Goal: Information Seeking & Learning: Learn about a topic

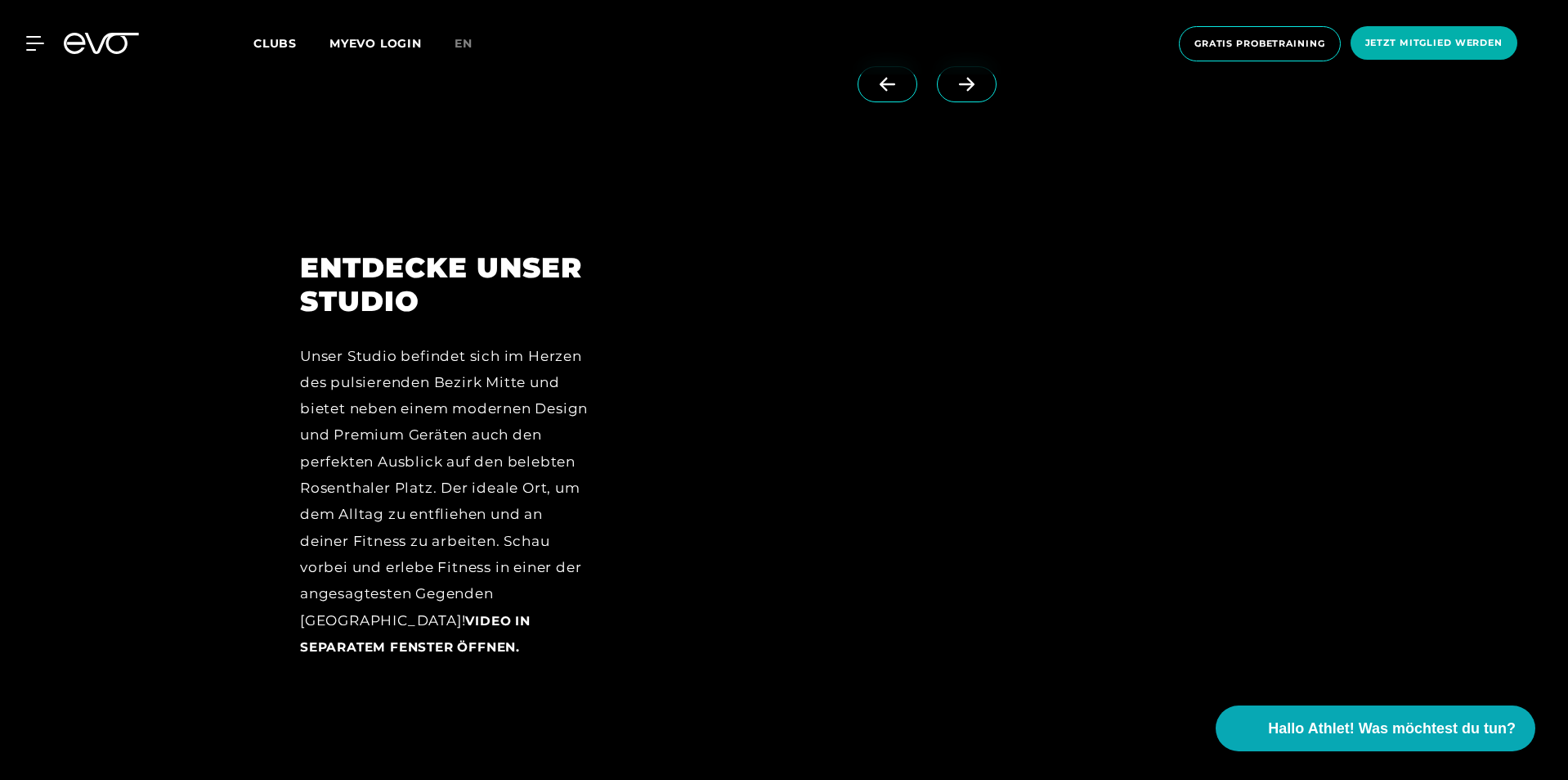
click at [1427, 558] on div "ENTDECKE UNSER STUDIO Unser Studio befindet sich im Herzen des pulsierenden Bez…" at bounding box center [784, 467] width 1568 height 547
click at [812, 442] on div at bounding box center [953, 467] width 630 height 433
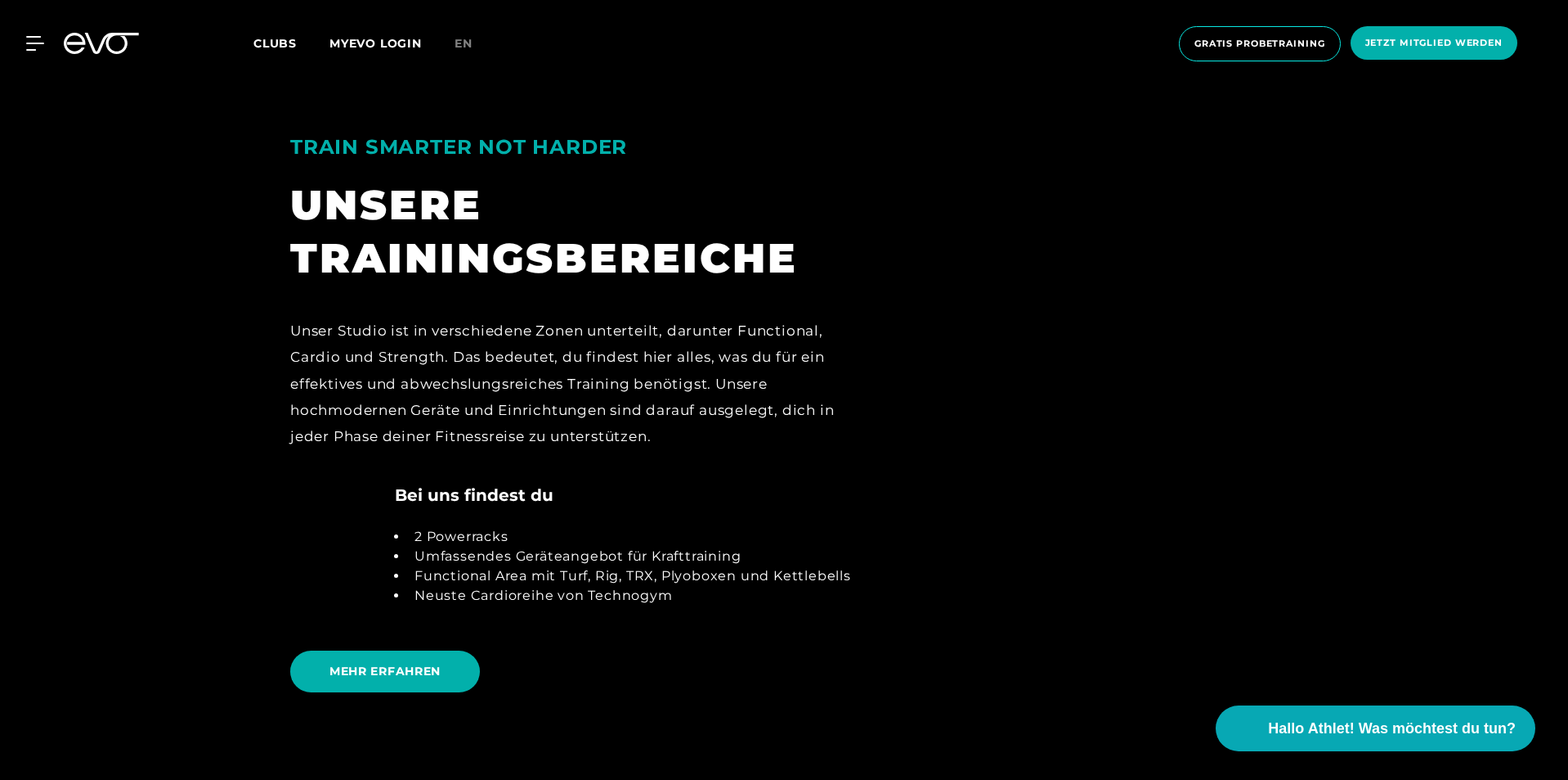
scroll to position [3436, 0]
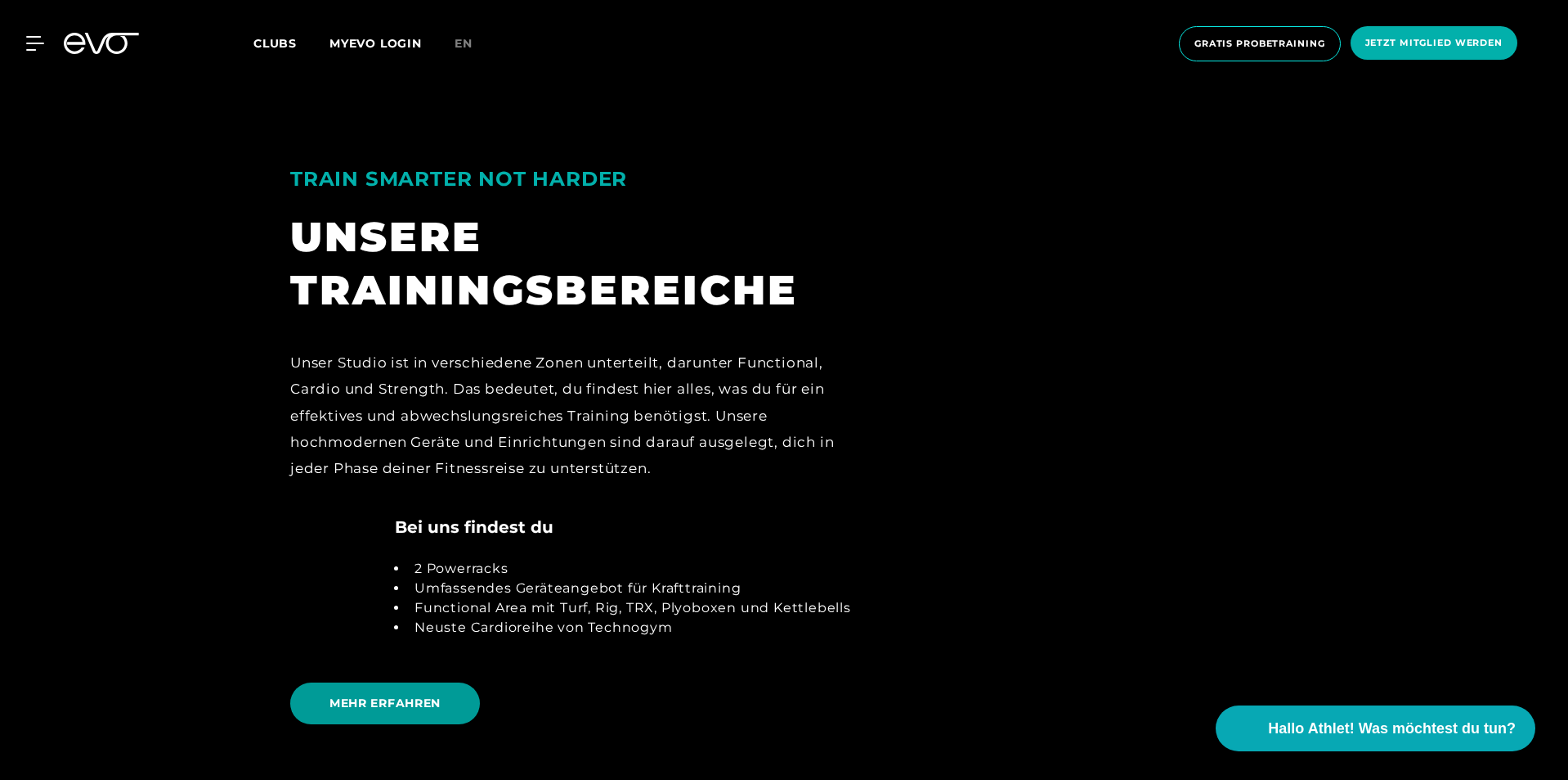
click at [380, 702] on span "MEHR ERFAHREN" at bounding box center [385, 703] width 111 height 17
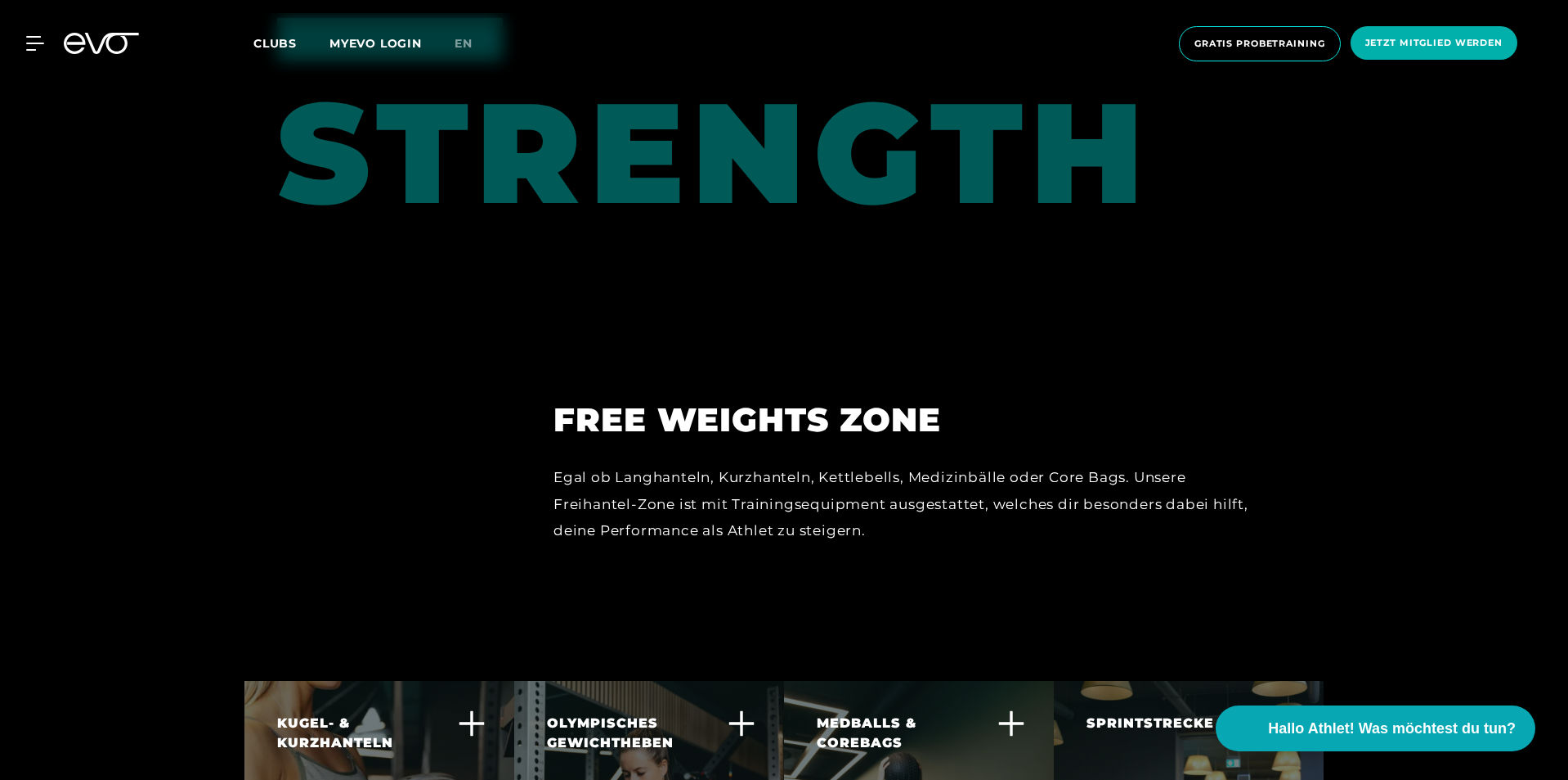
scroll to position [3845, 0]
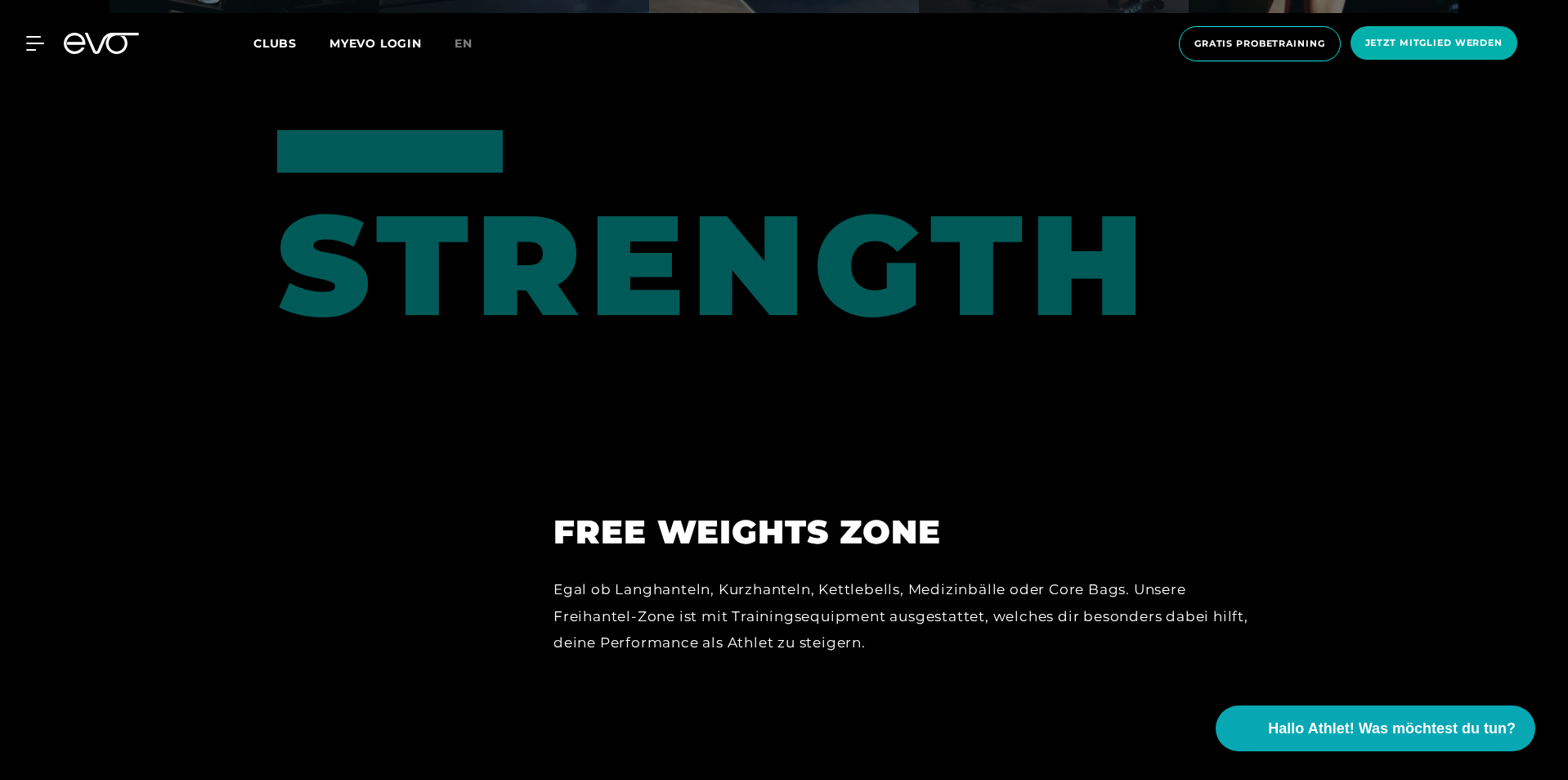
click at [280, 43] on span "Clubs" at bounding box center [275, 43] width 44 height 15
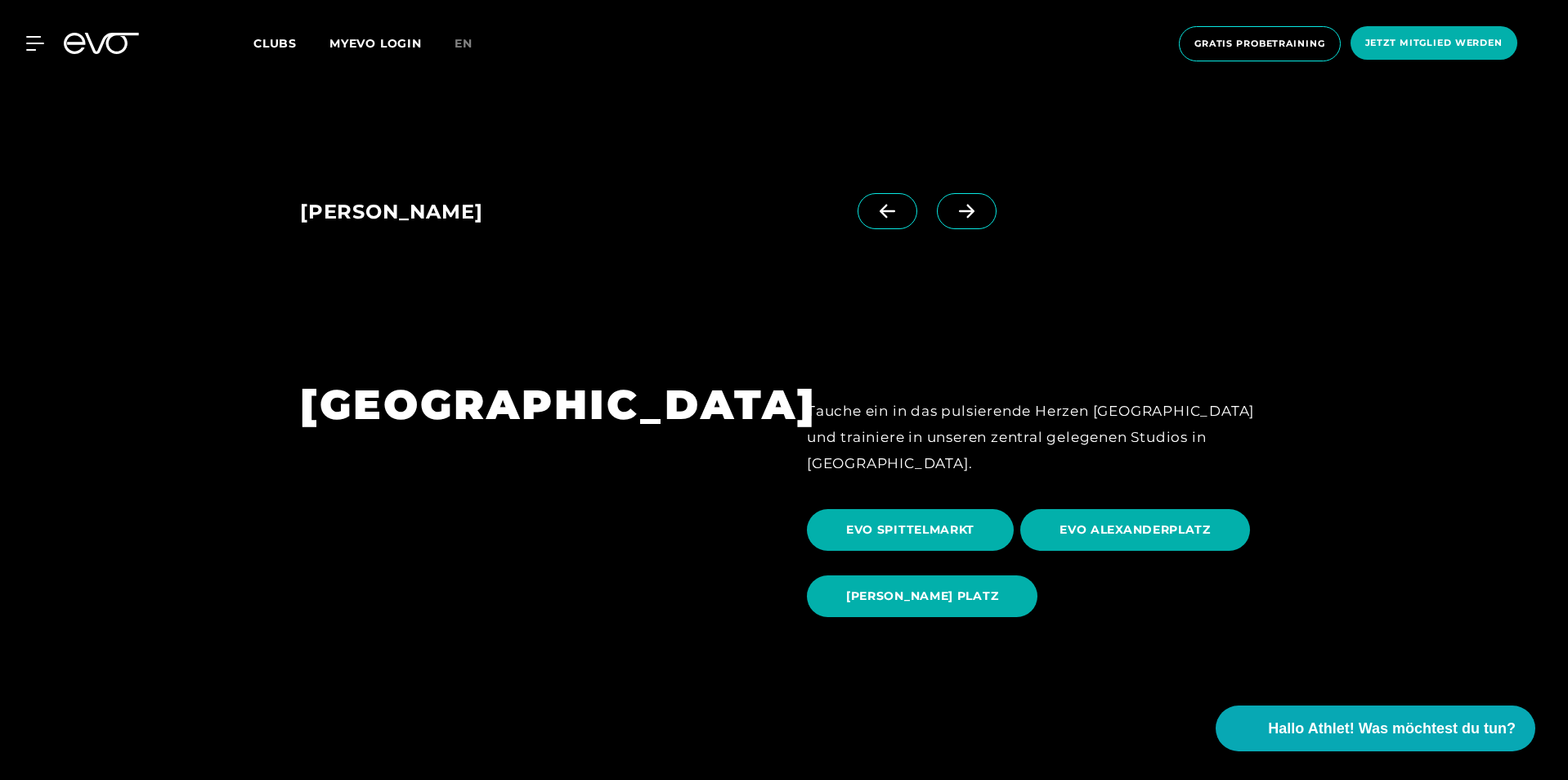
scroll to position [1636, 0]
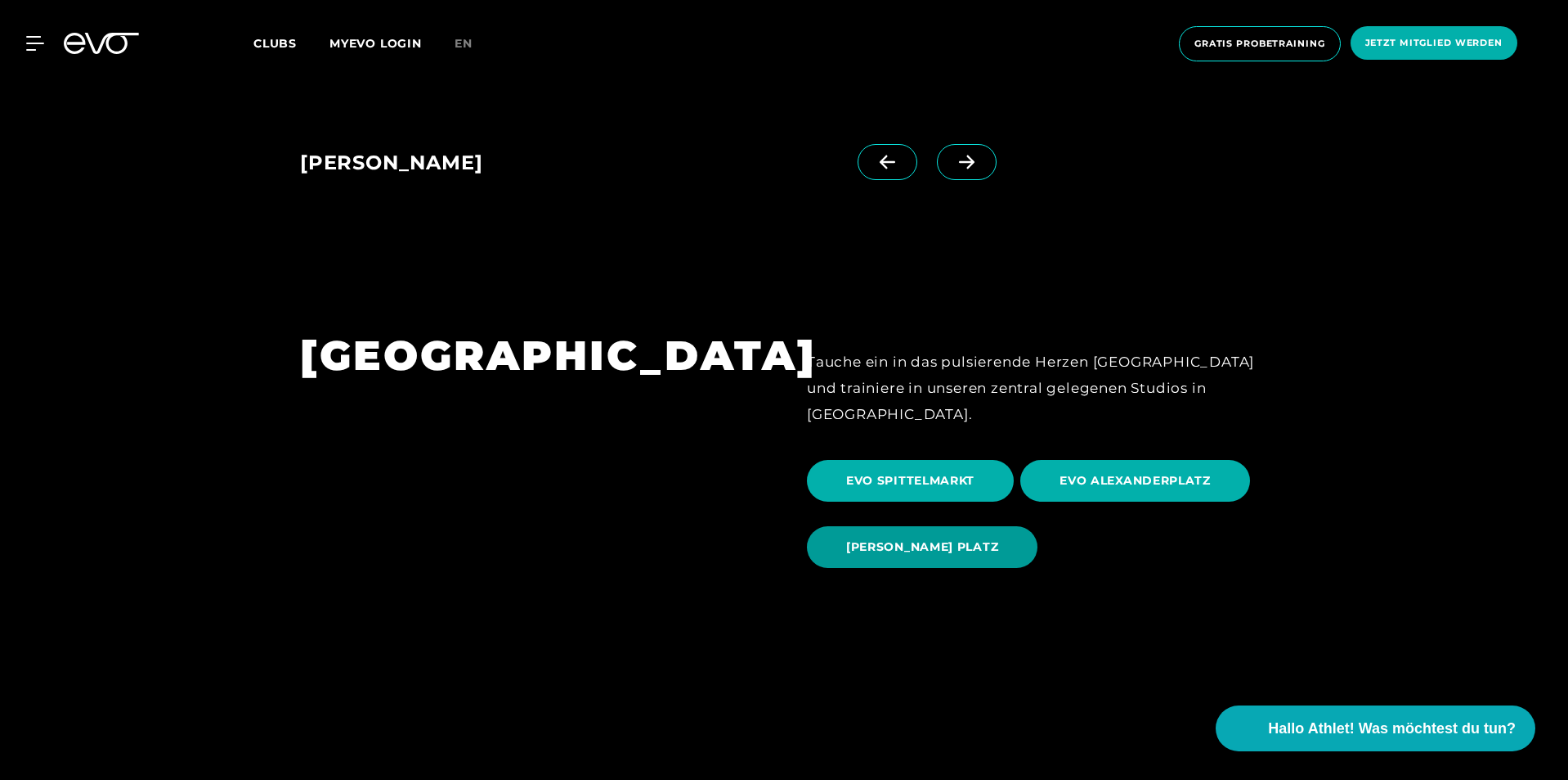
click at [961, 531] on span "[PERSON_NAME] PLATZ" at bounding box center [922, 546] width 231 height 42
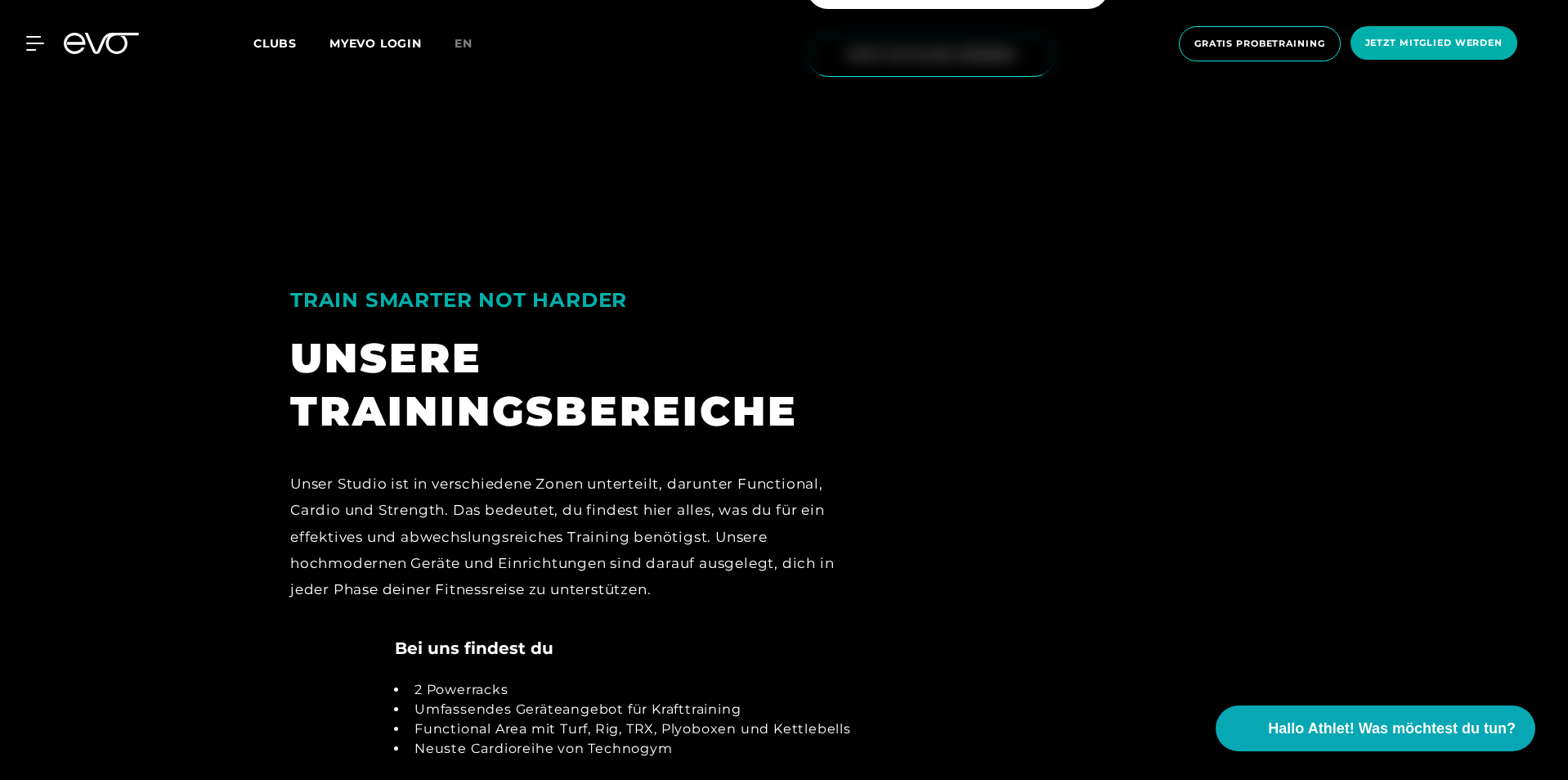
scroll to position [3599, 0]
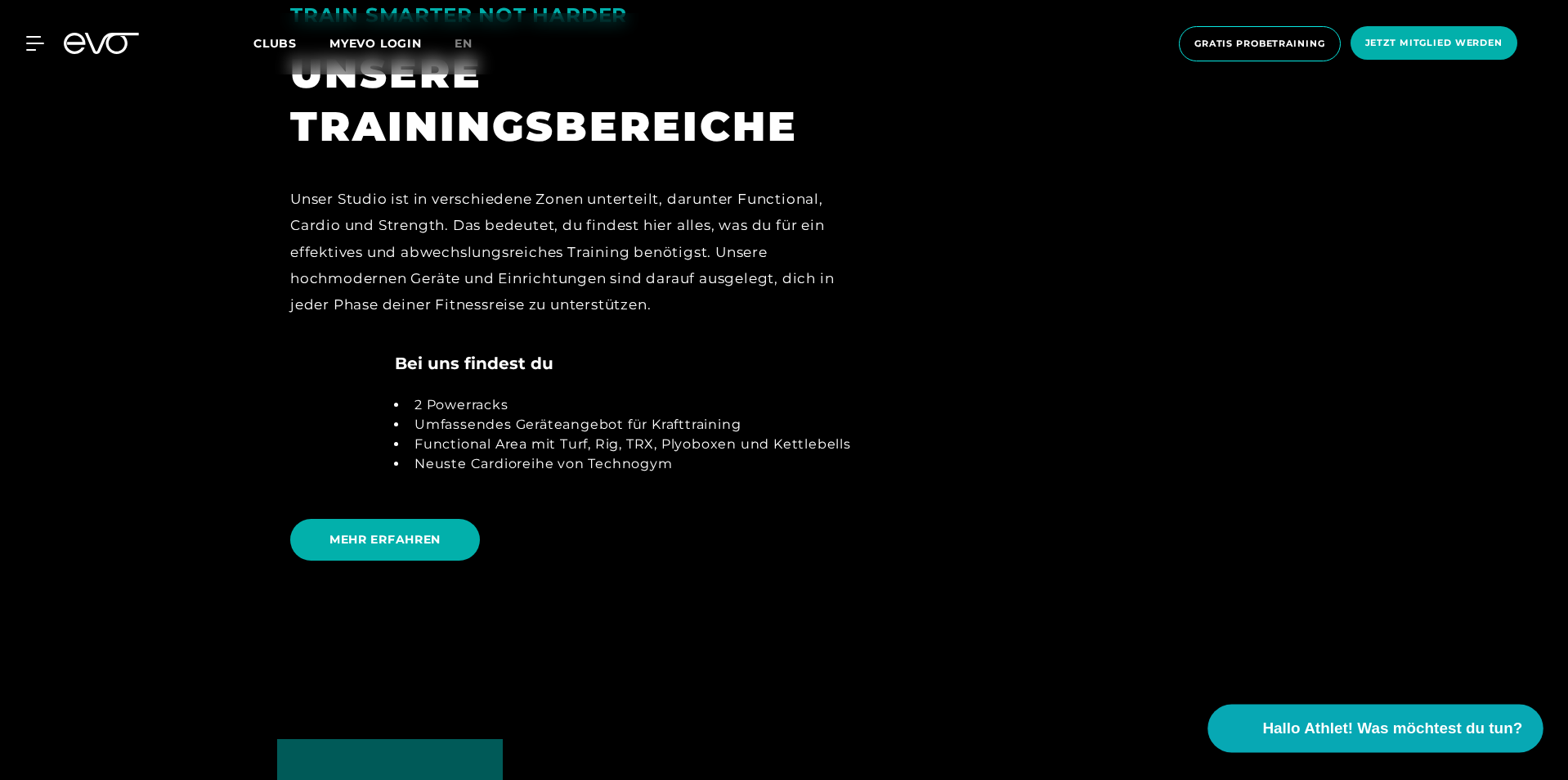
click at [1393, 731] on span "Hallo Athlet! Was möchtest du tun?" at bounding box center [1393, 728] width 260 height 23
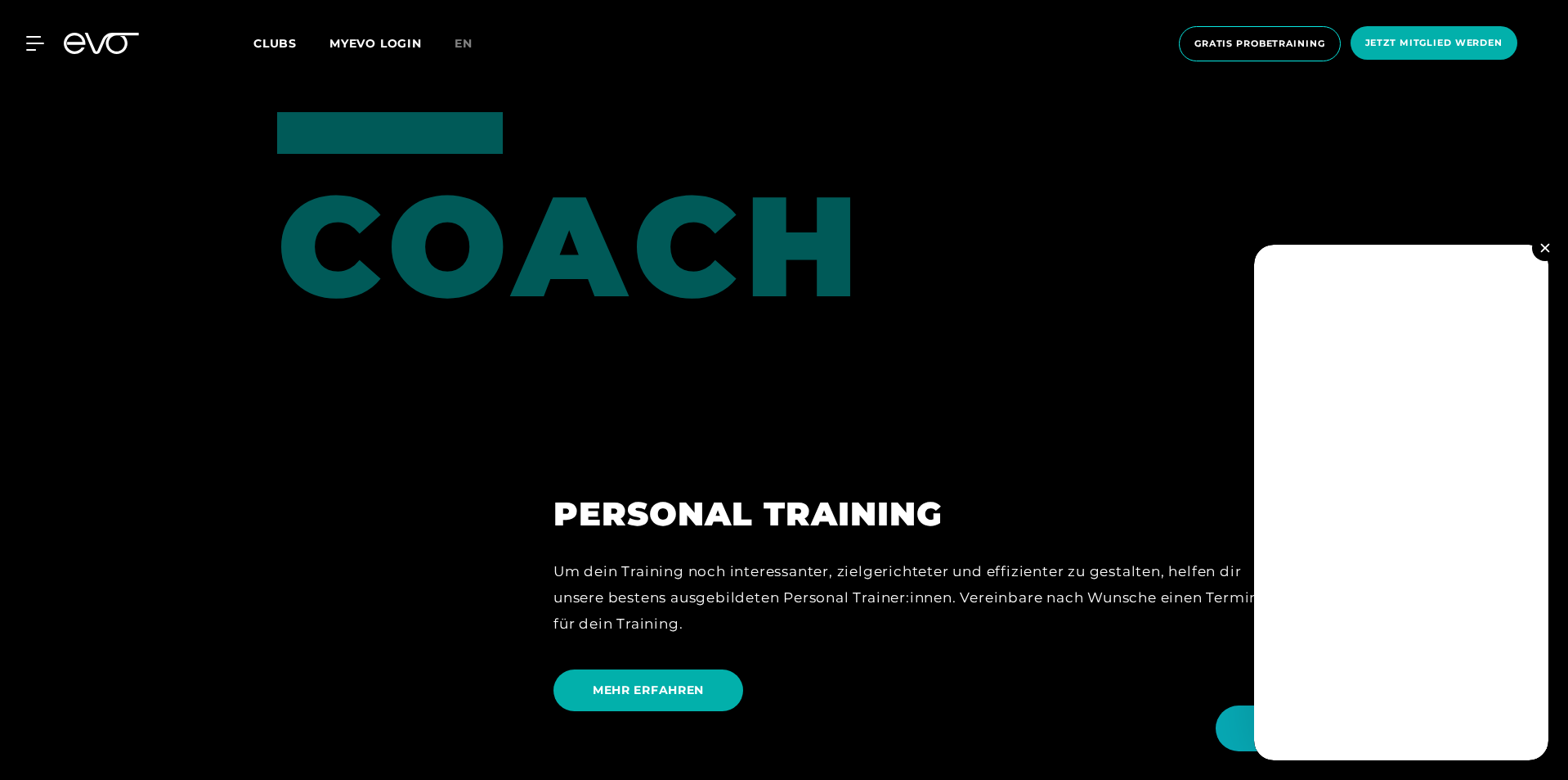
scroll to position [4172, 0]
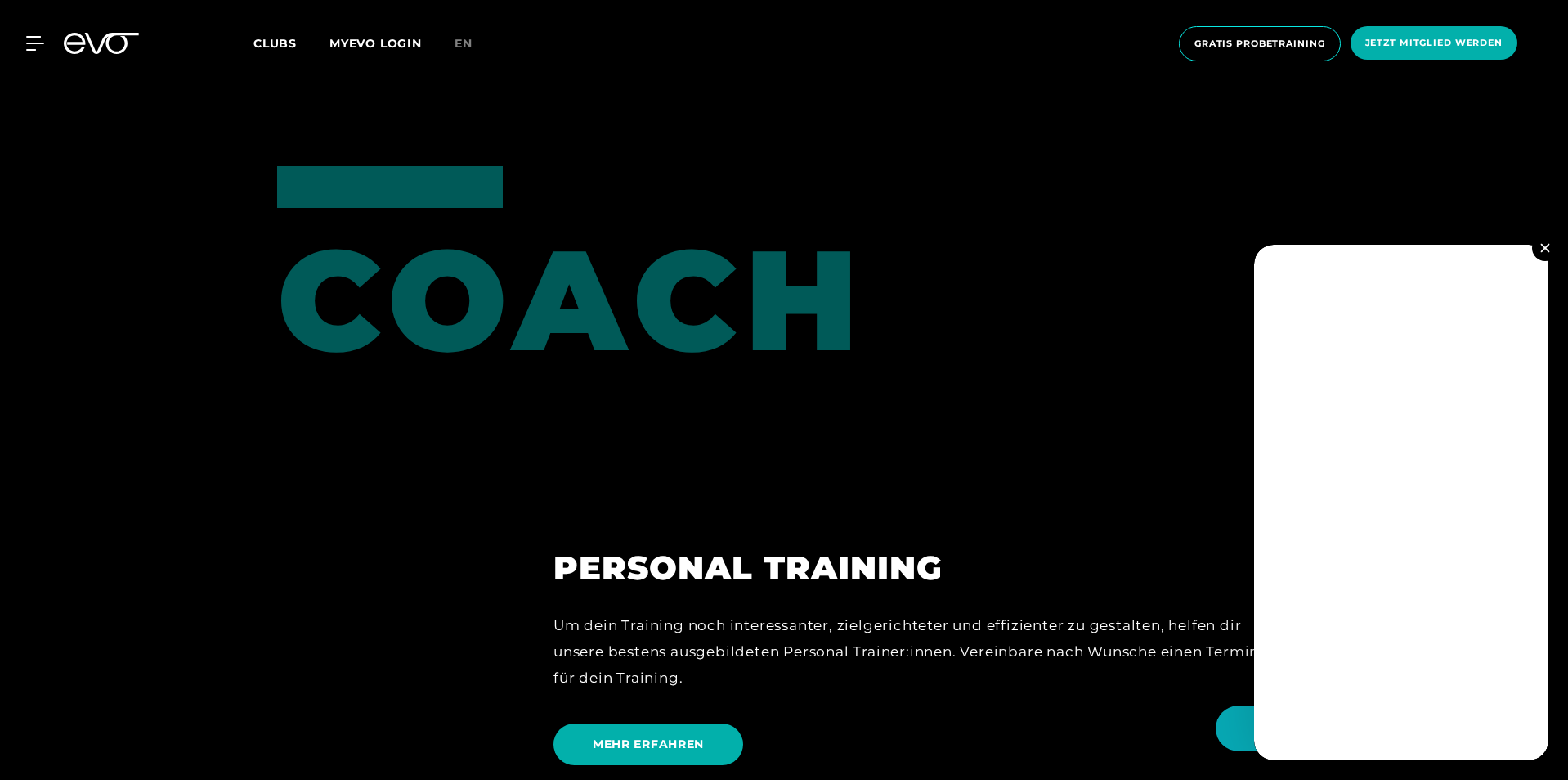
click at [1550, 245] on button at bounding box center [1545, 247] width 26 height 26
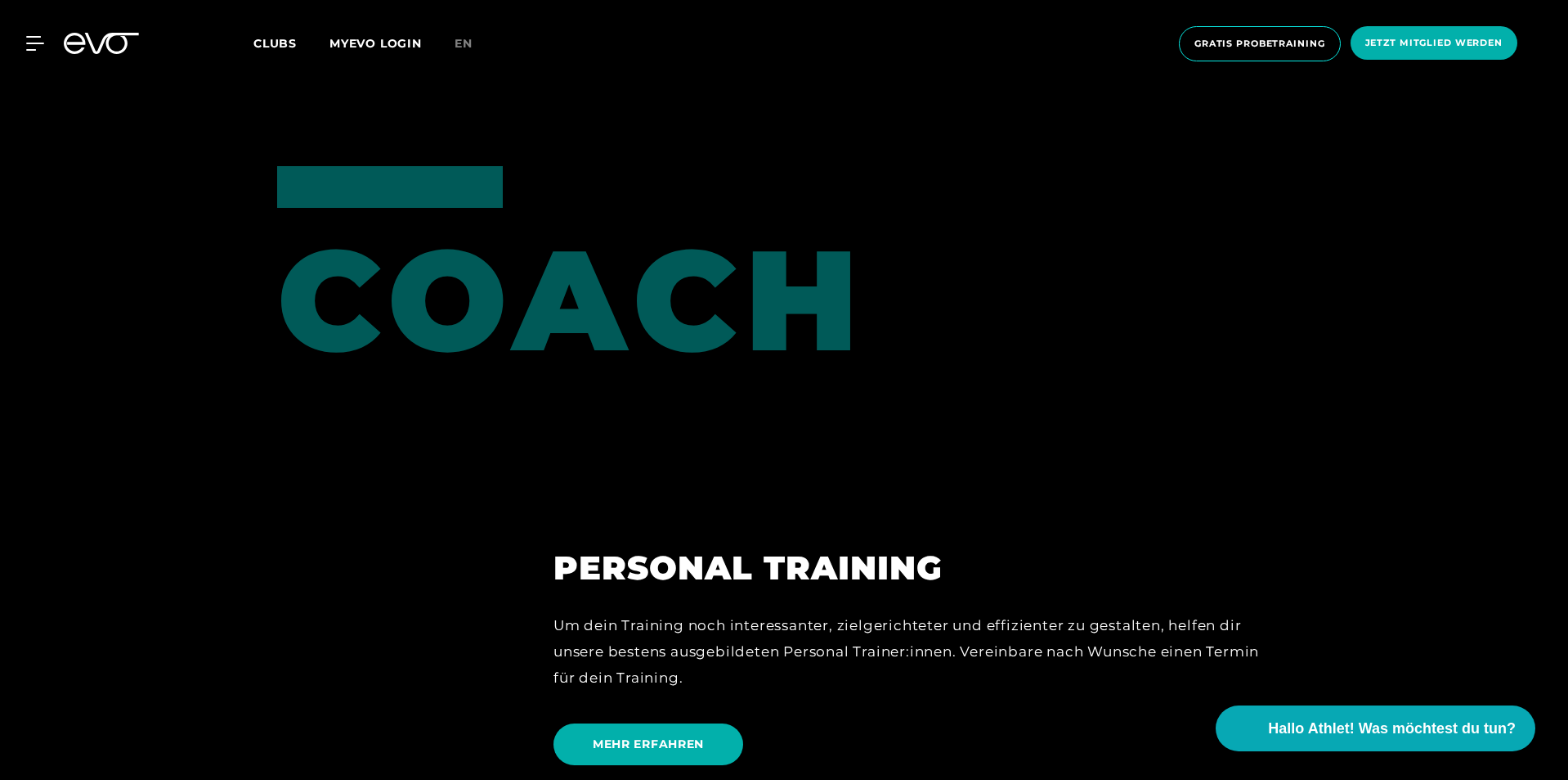
click at [923, 427] on img at bounding box center [986, 325] width 563 height 317
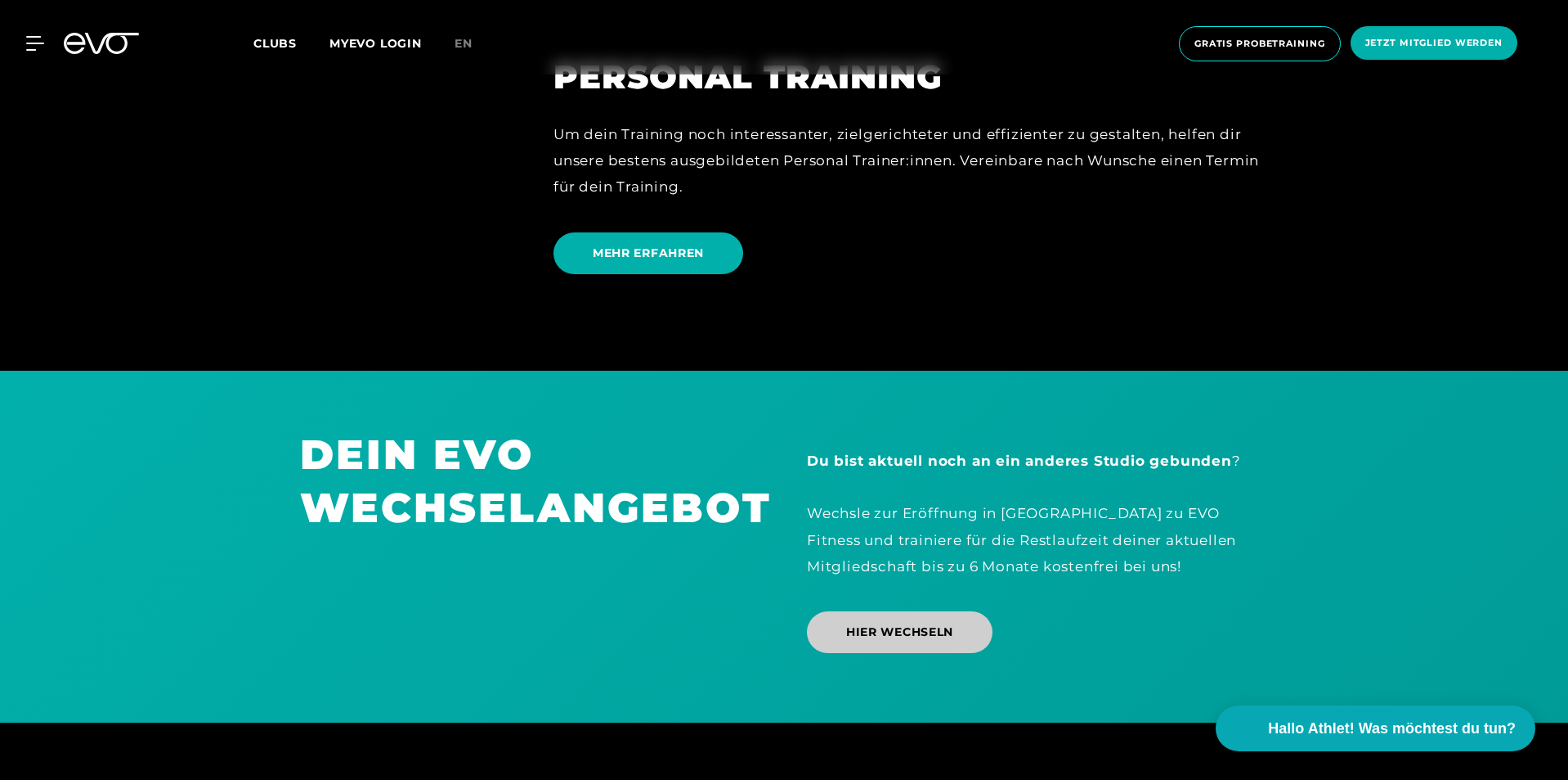
click at [889, 634] on span "HIER WECHSELN" at bounding box center [899, 632] width 107 height 17
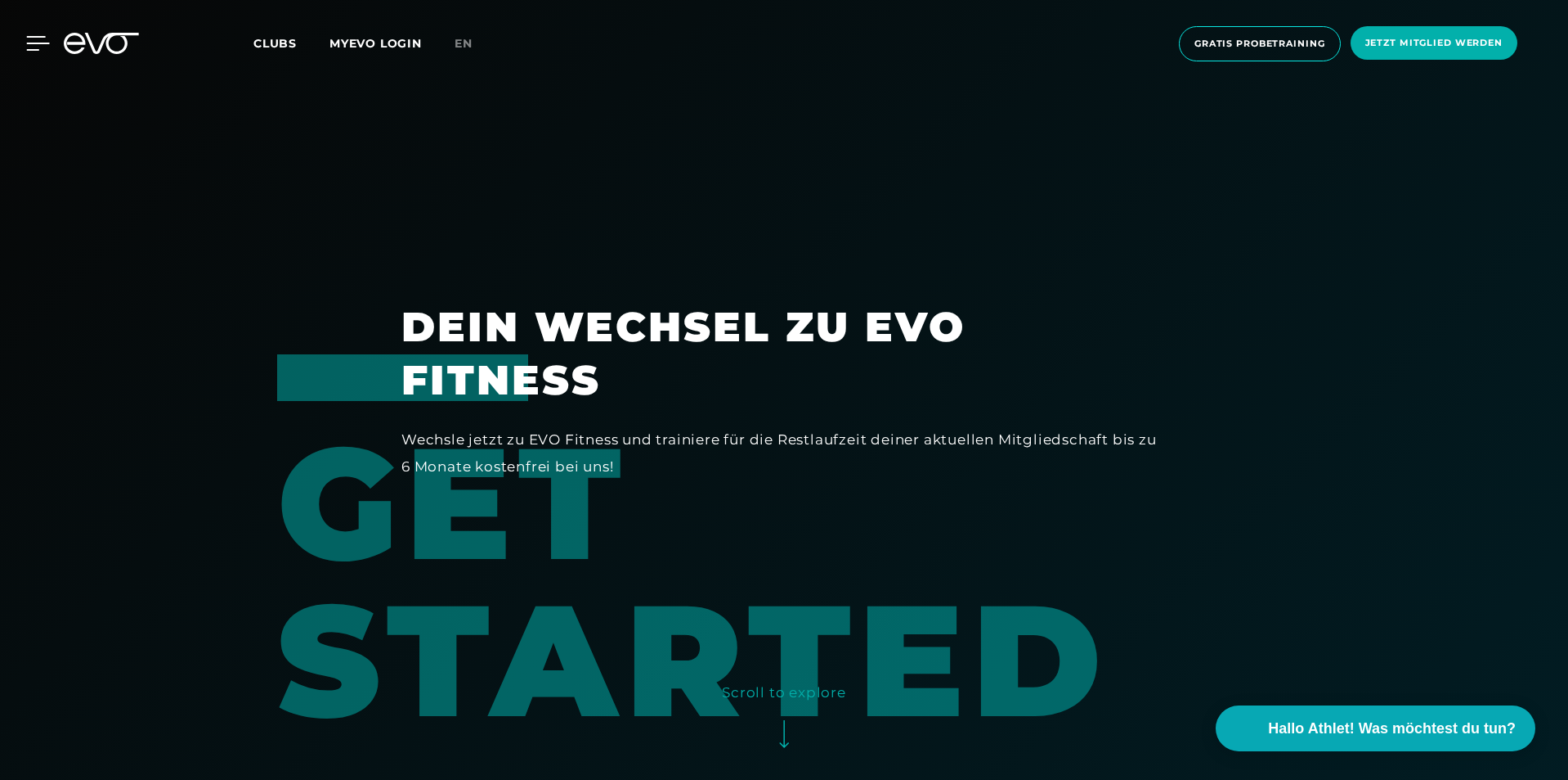
click at [33, 39] on icon at bounding box center [38, 43] width 24 height 15
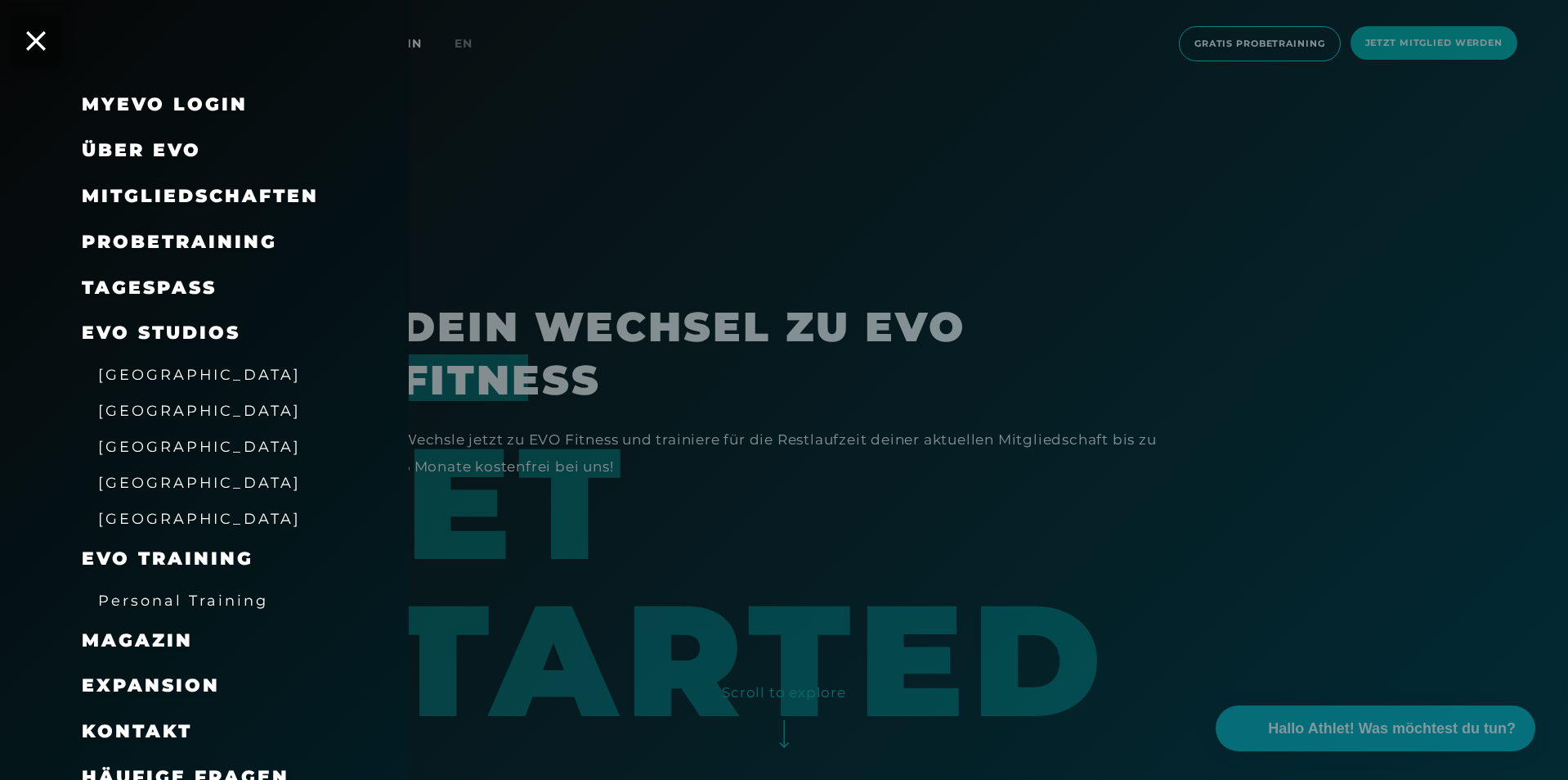
click at [133, 411] on span "[GEOGRAPHIC_DATA]" at bounding box center [199, 410] width 203 height 17
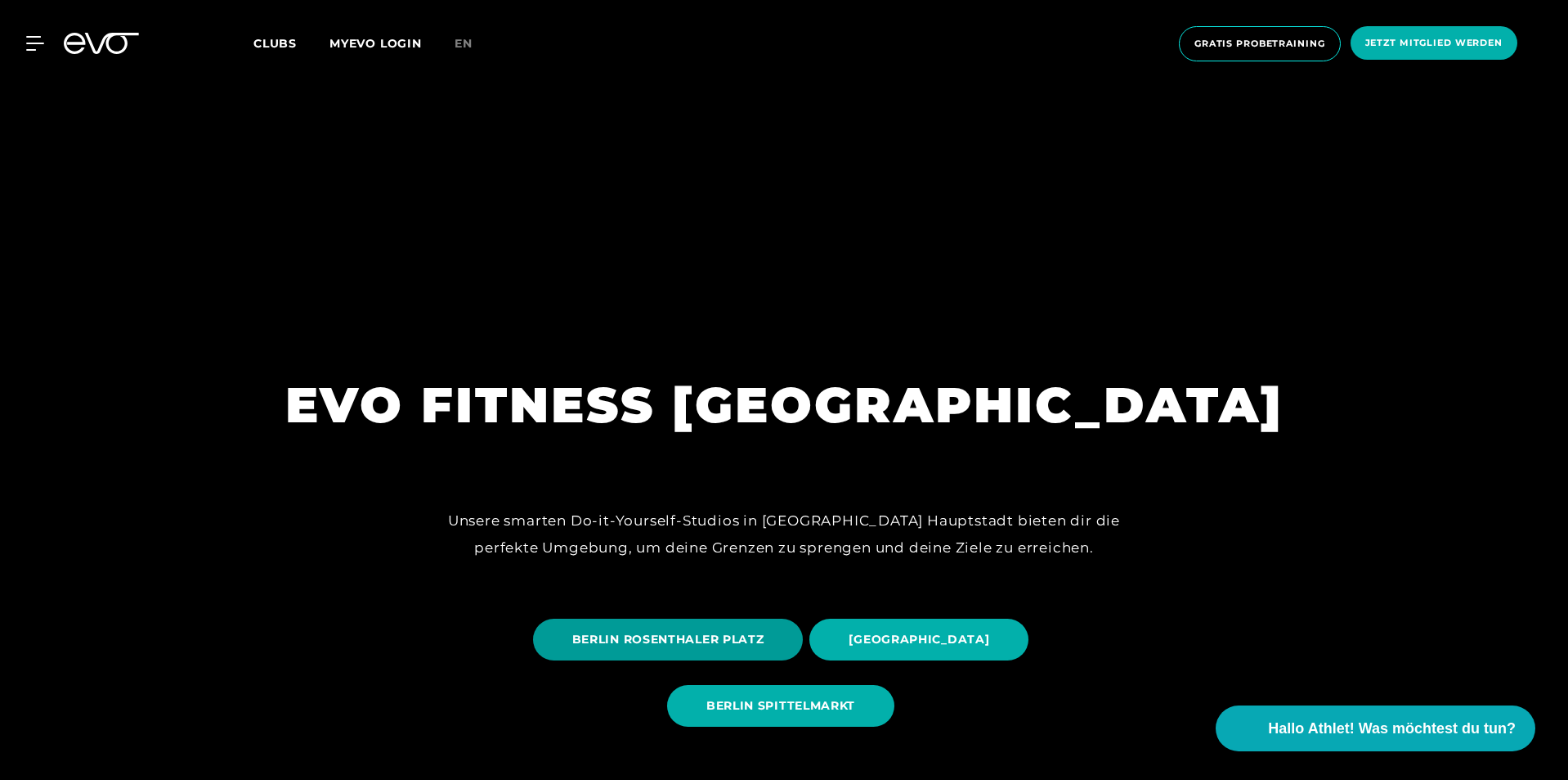
click at [644, 641] on span "BERLIN ROSENTHALER PLATZ" at bounding box center [668, 638] width 192 height 17
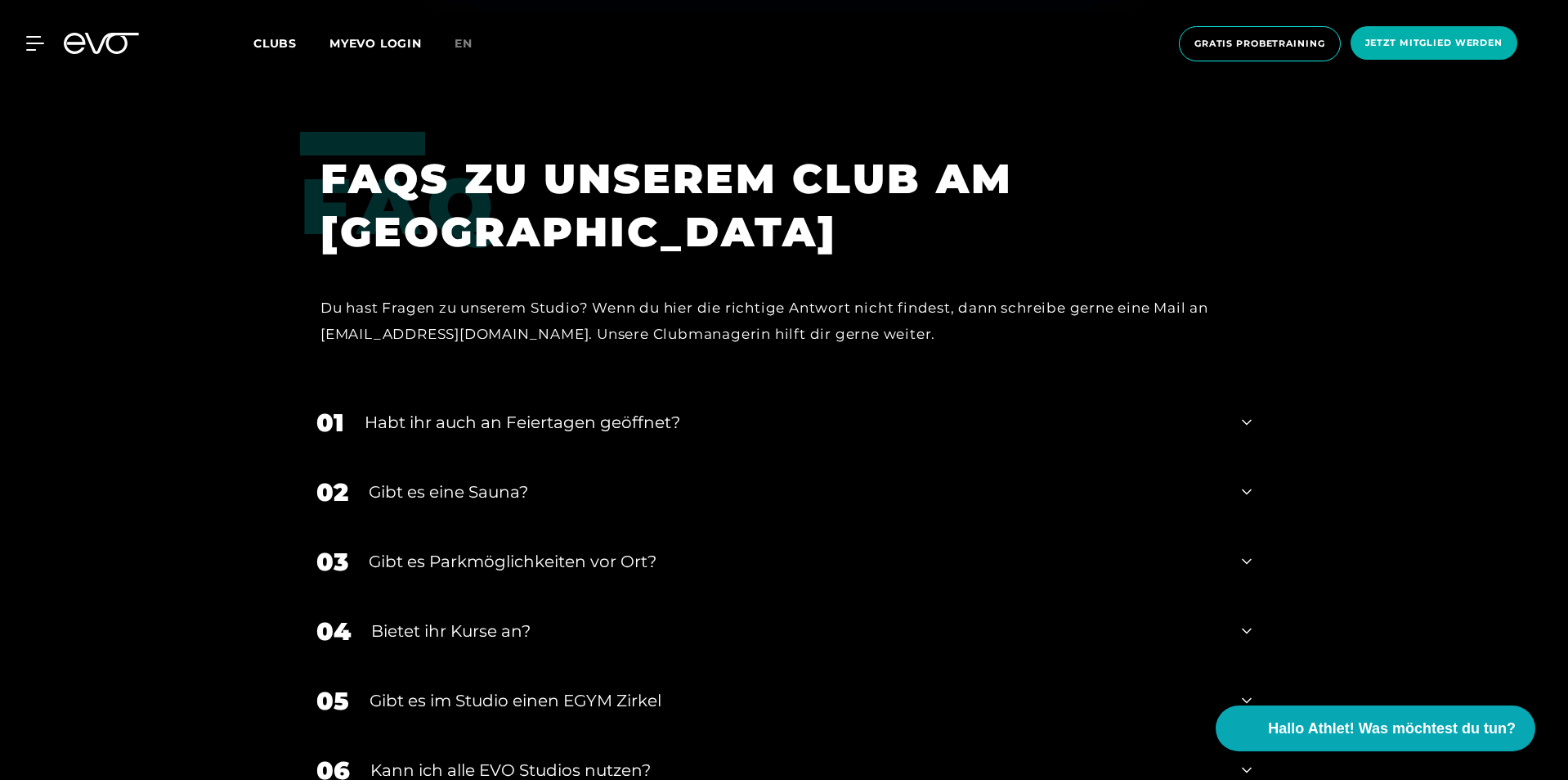
scroll to position [6135, 0]
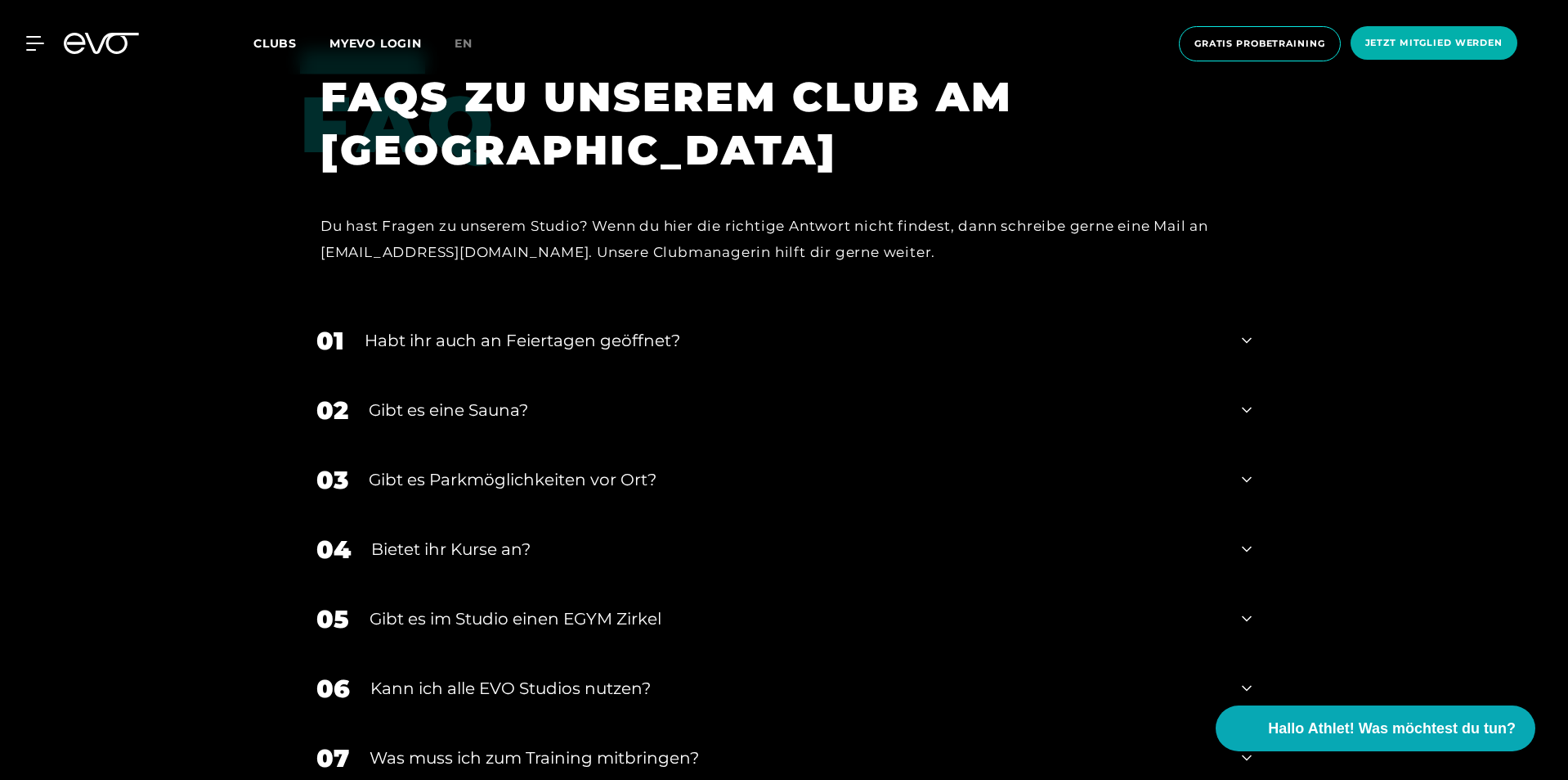
click at [1250, 408] on icon at bounding box center [1246, 411] width 10 height 6
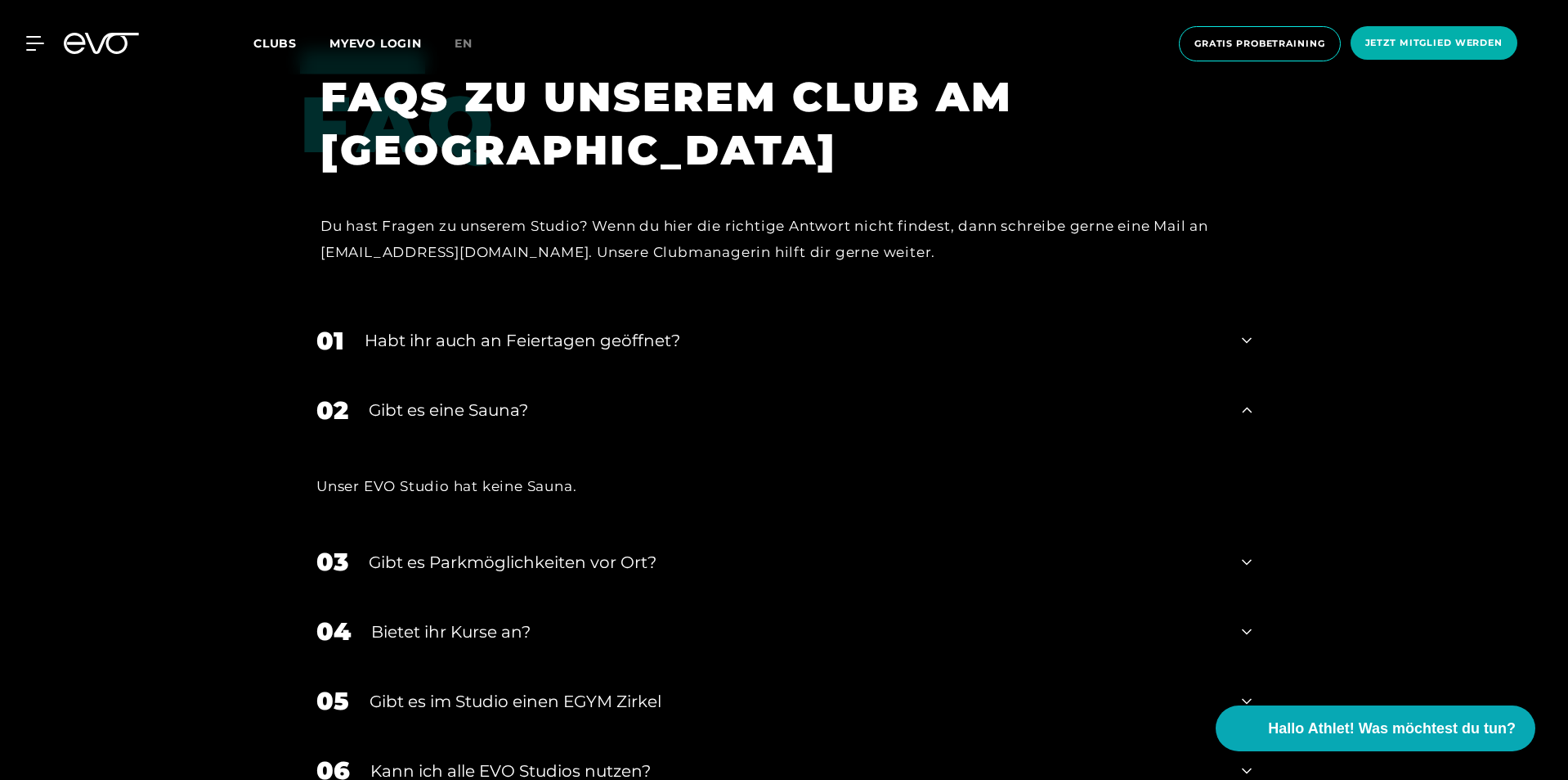
click at [1250, 408] on icon at bounding box center [1246, 410] width 10 height 20
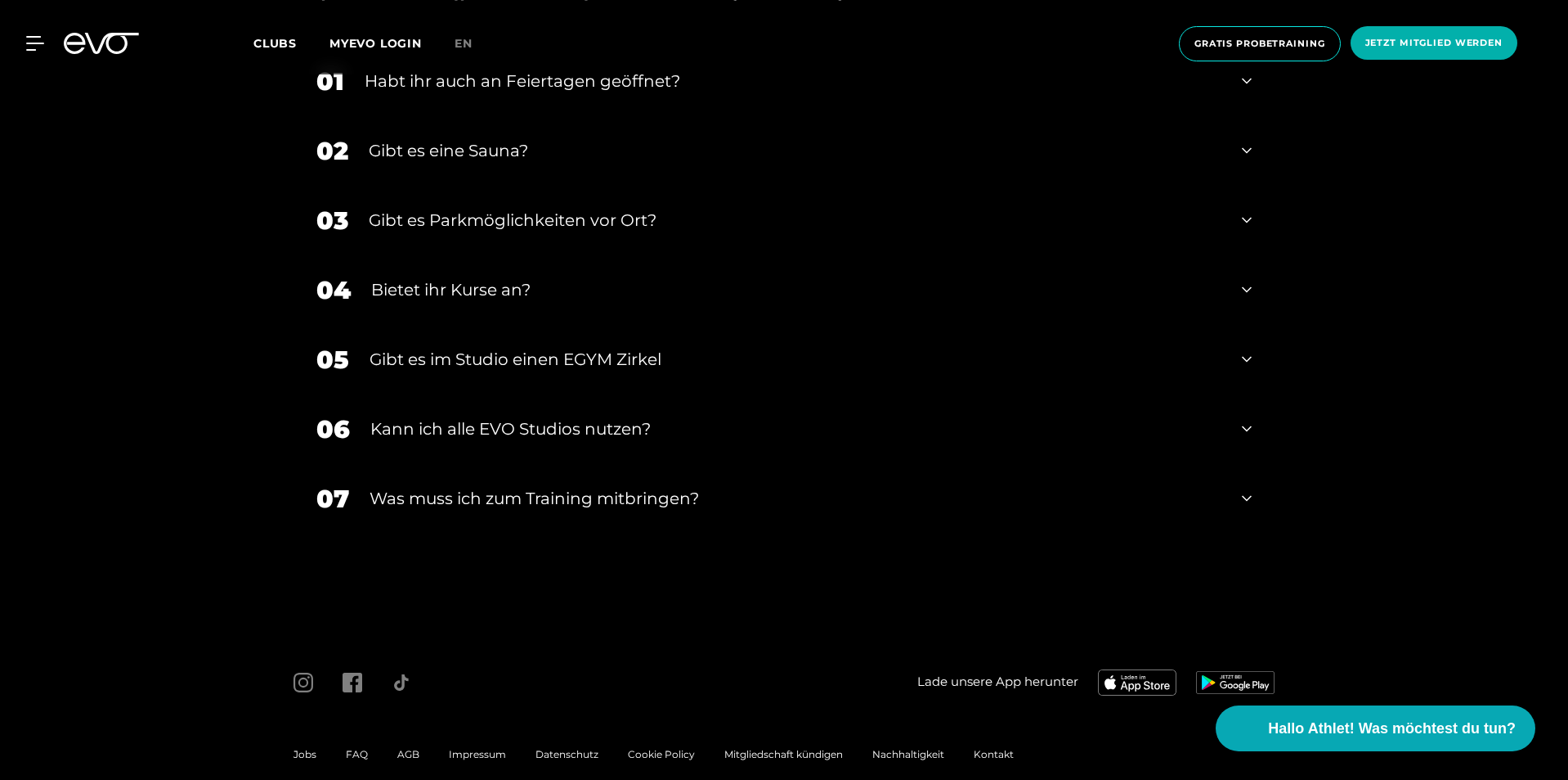
scroll to position [6420, 0]
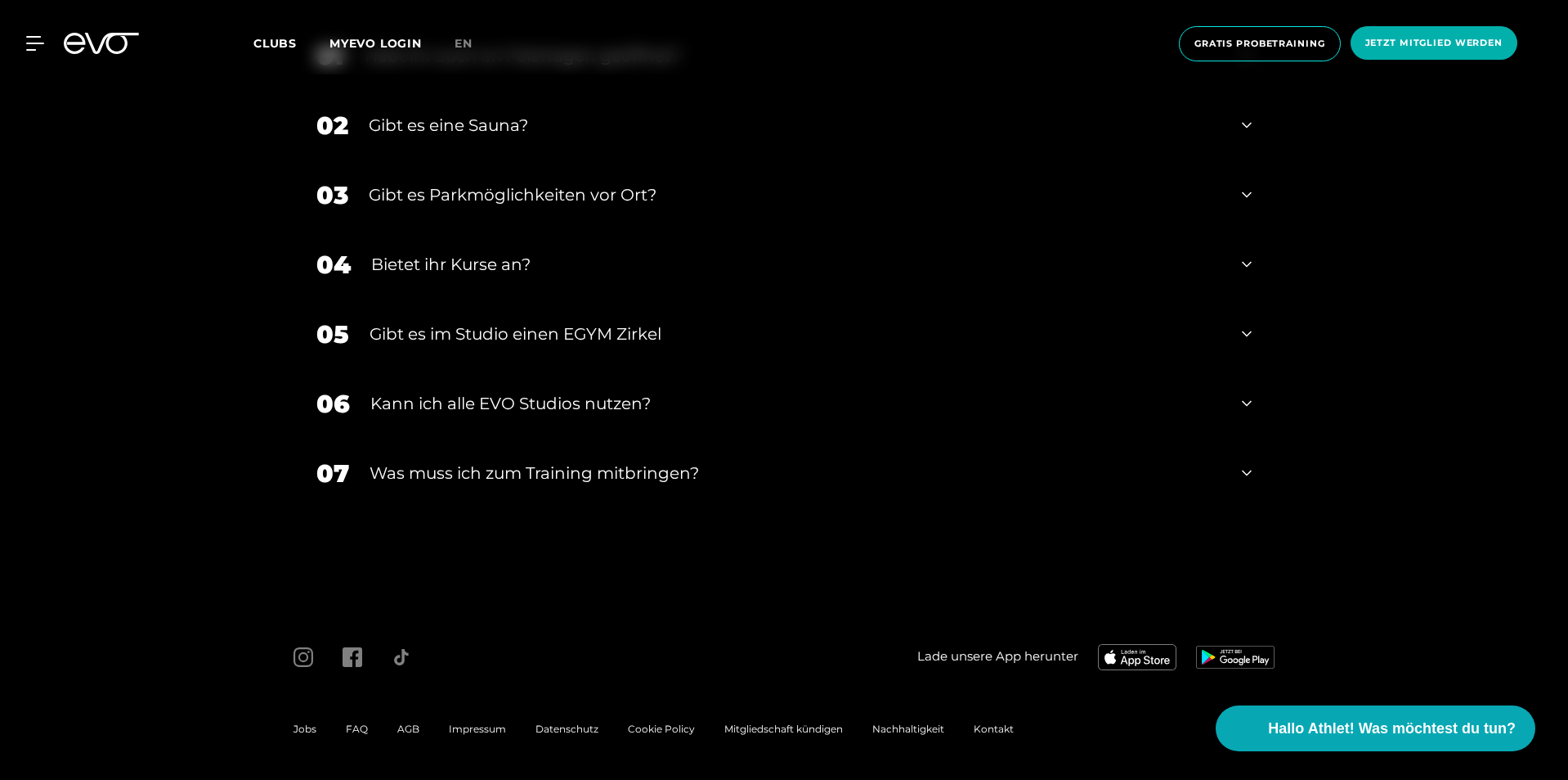
click at [1245, 336] on icon at bounding box center [1246, 335] width 10 height 6
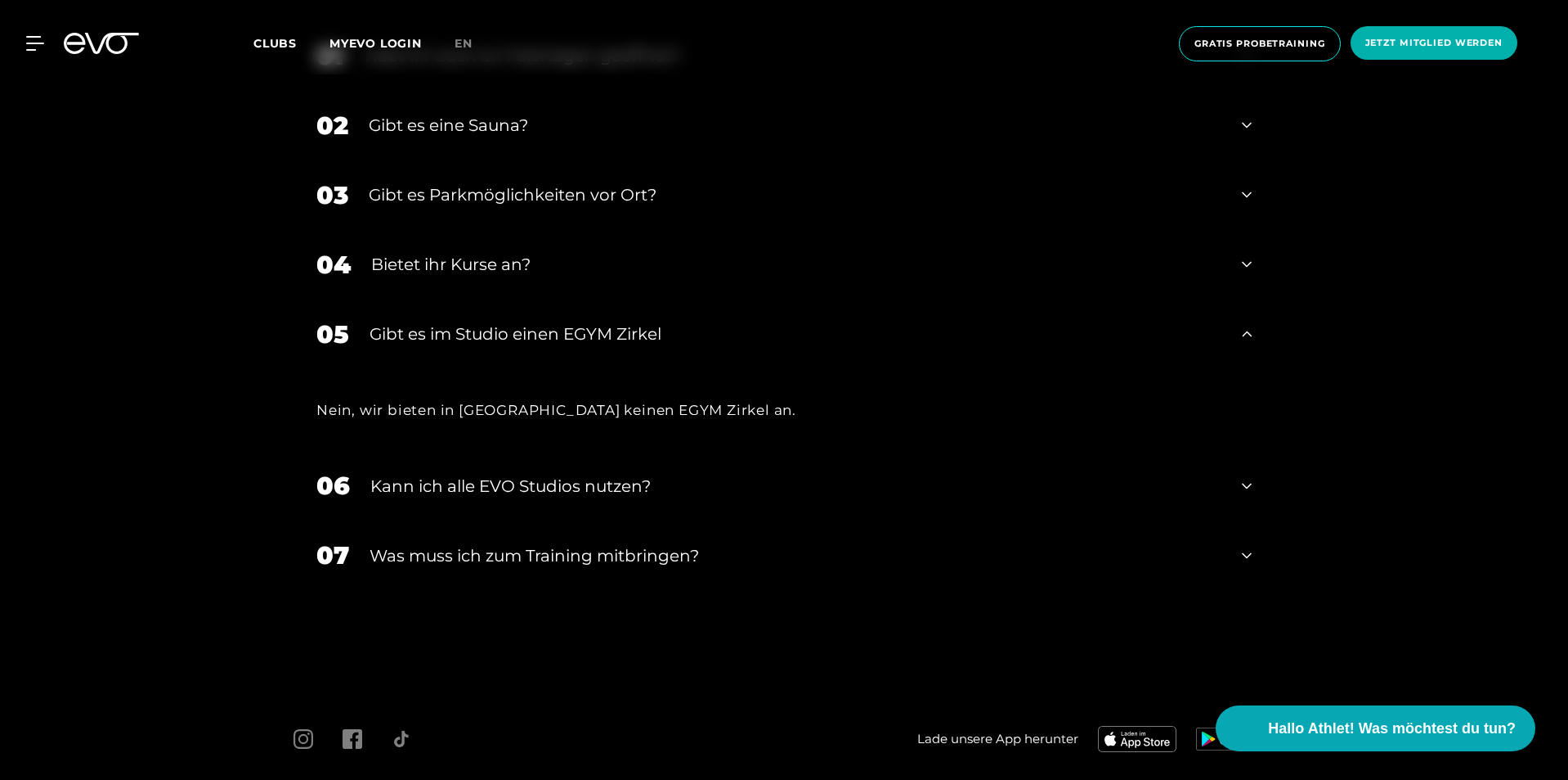
click at [1245, 336] on icon at bounding box center [1246, 334] width 10 height 20
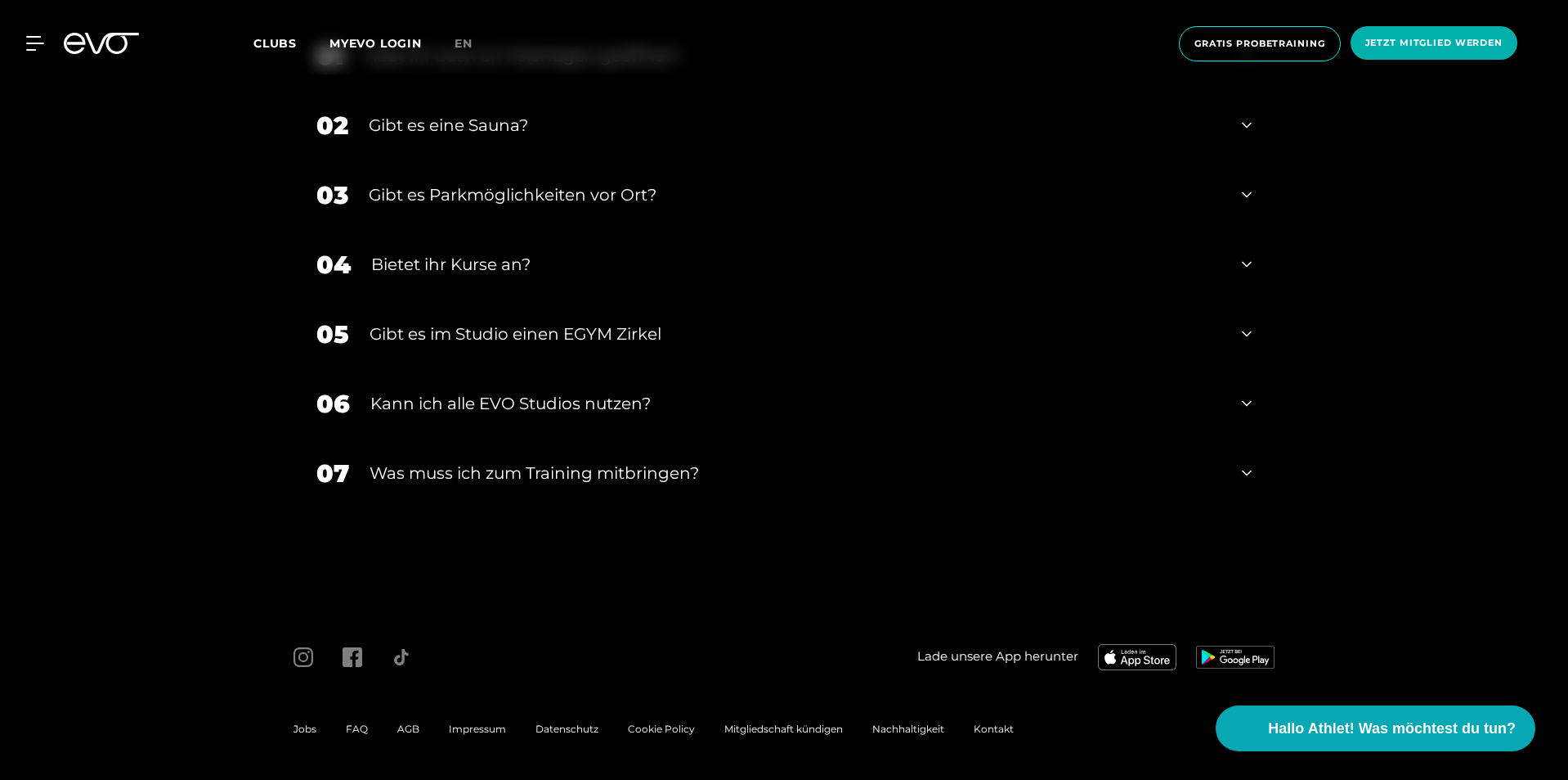
click at [1245, 400] on icon at bounding box center [1246, 404] width 10 height 20
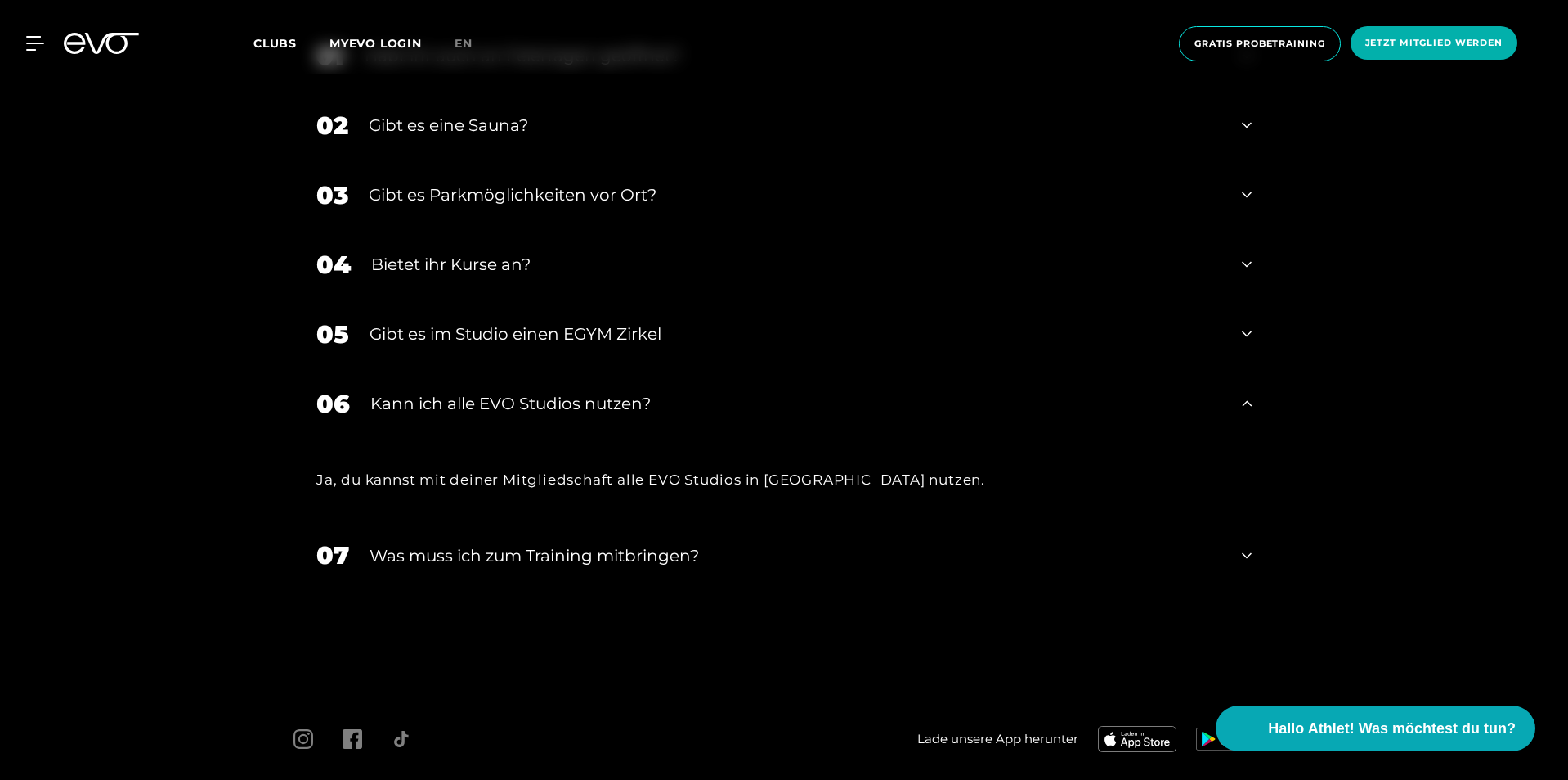
click at [1245, 400] on icon at bounding box center [1246, 404] width 10 height 20
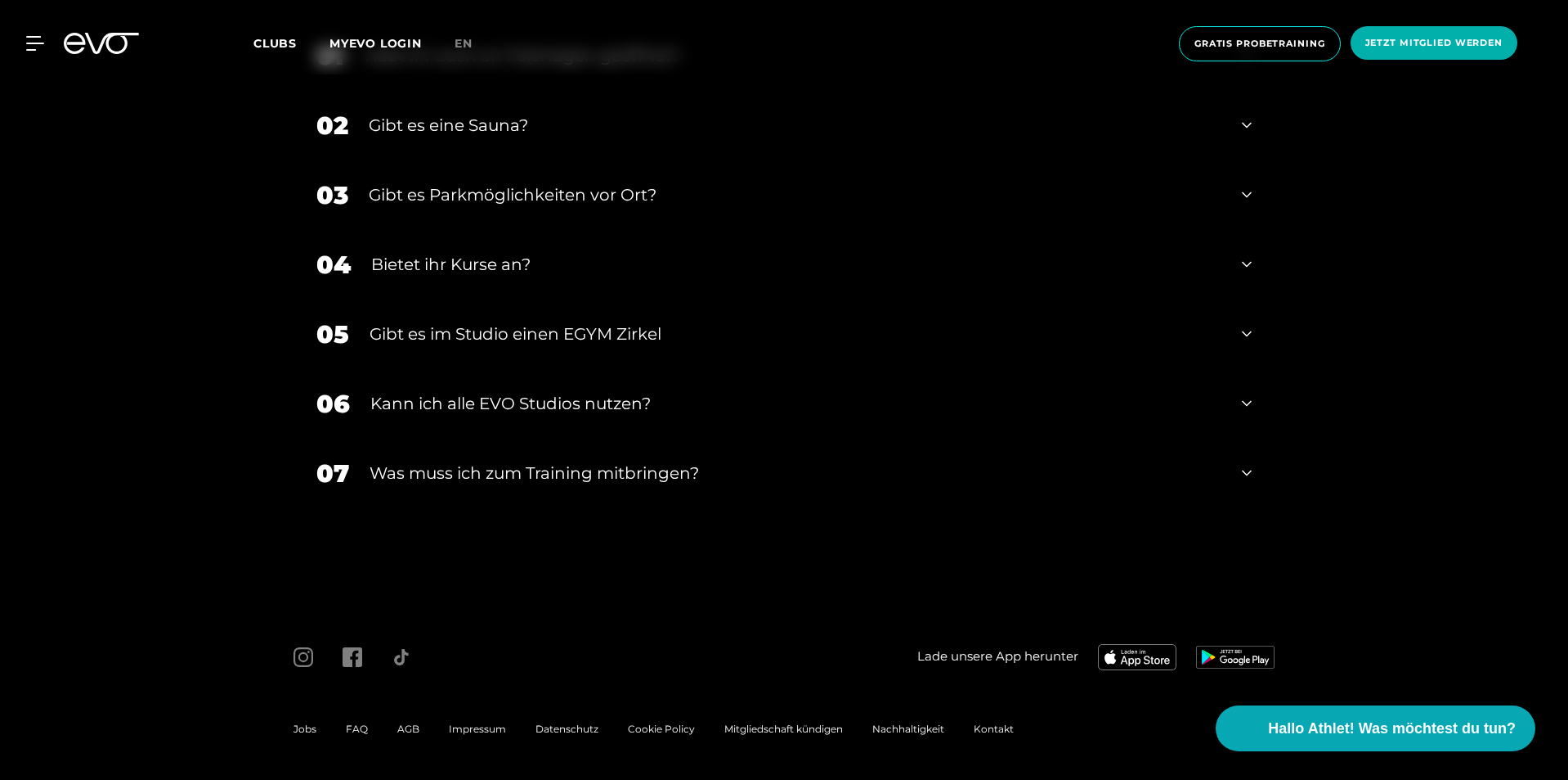
click at [1248, 474] on icon at bounding box center [1246, 473] width 10 height 6
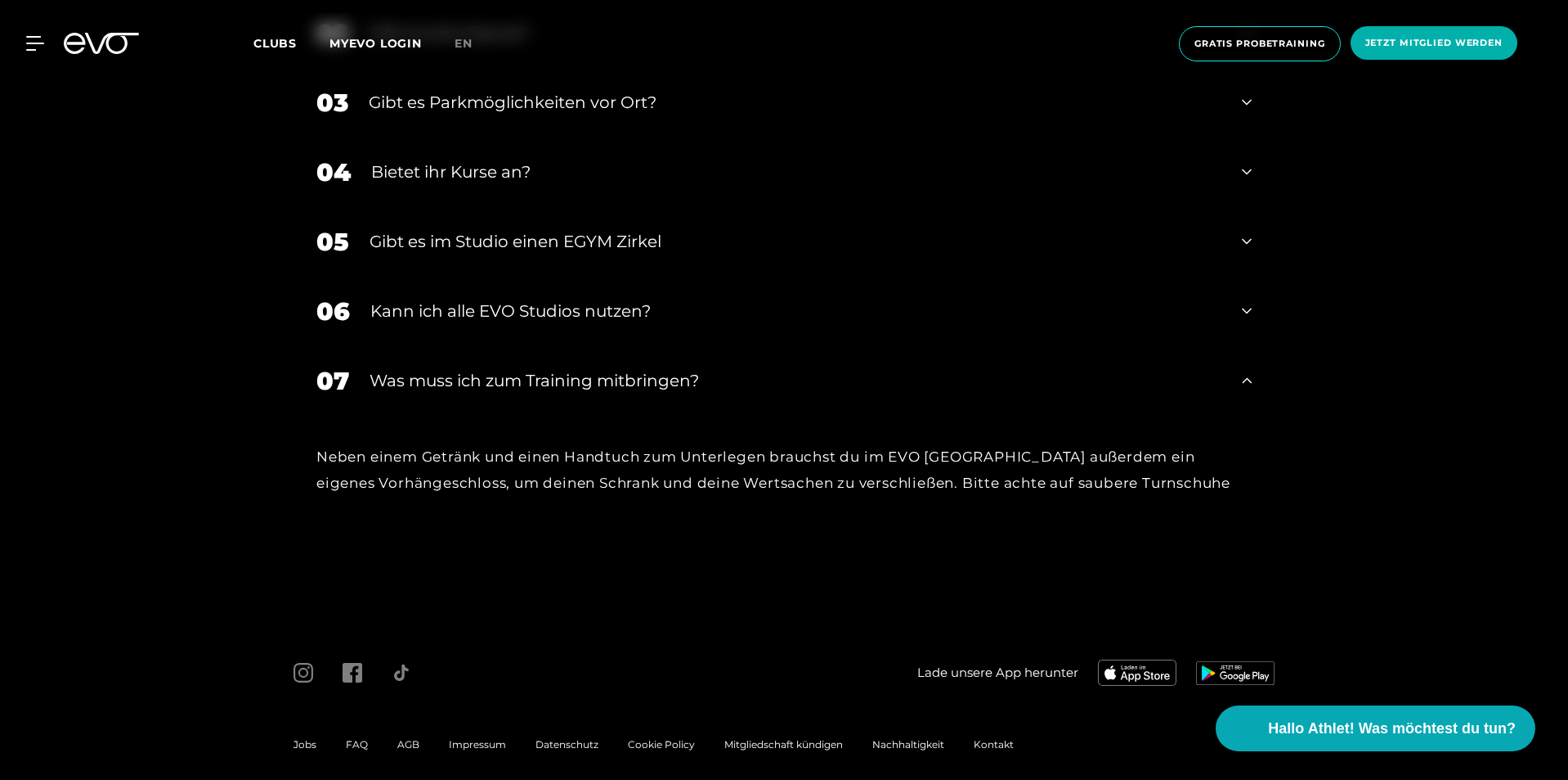
scroll to position [6528, 0]
